Goal: Information Seeking & Learning: Learn about a topic

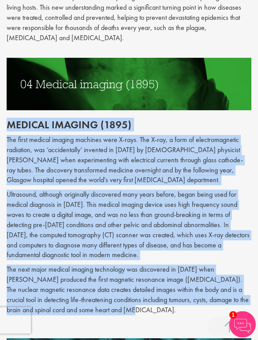
scroll to position [1132, 0]
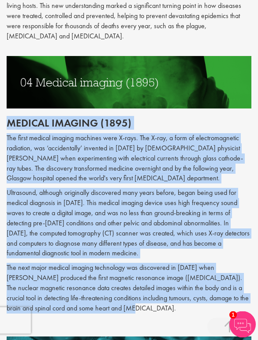
click at [169, 263] on div "The next major medical imaging technology was discovered in [DATE] when [PERSON…" at bounding box center [129, 295] width 245 height 65
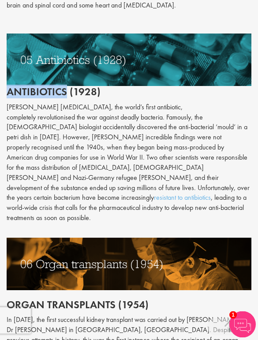
scroll to position [1434, 0]
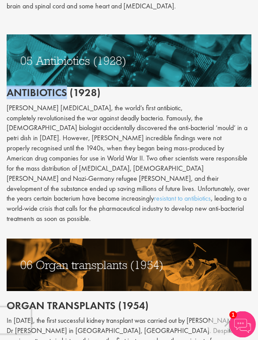
click at [36, 104] on p "[PERSON_NAME] [MEDICAL_DATA], the world’s first antibiotic, completely revoluti…" at bounding box center [129, 164] width 245 height 121
click at [26, 104] on p "[PERSON_NAME] [MEDICAL_DATA], the world’s first antibiotic, completely revoluti…" at bounding box center [129, 164] width 245 height 121
click at [16, 43] on h2 "Antibiotics (1928)" at bounding box center [129, 67] width 245 height 64
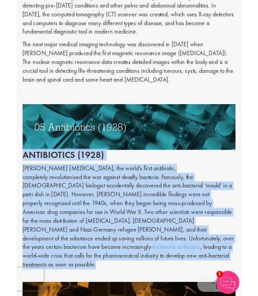
scroll to position [1354, 0]
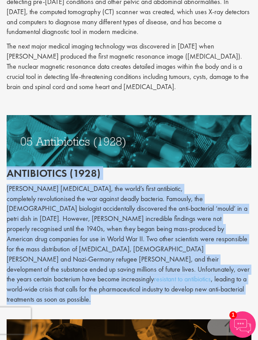
copy div "Antibiotics (1928) [PERSON_NAME] [MEDICAL_DATA], the world’s first antibiotic, …"
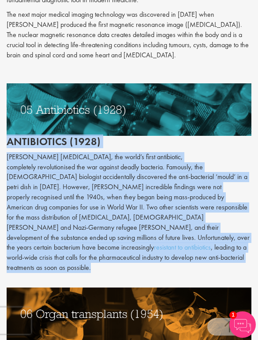
scroll to position [1387, 0]
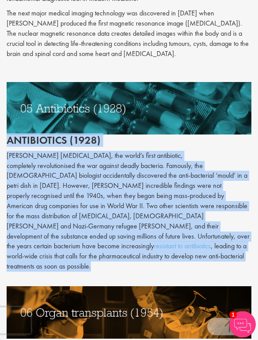
click at [227, 86] on h2 "Antibiotics (1928)" at bounding box center [129, 115] width 245 height 64
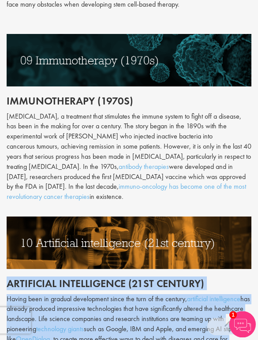
scroll to position [2228, 0]
copy div "Artificial intelligence (21st century) Having been in gradual development since…"
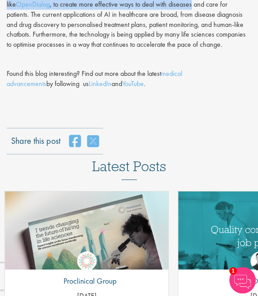
scroll to position [2571, 0]
